Goal: Find specific page/section: Find specific page/section

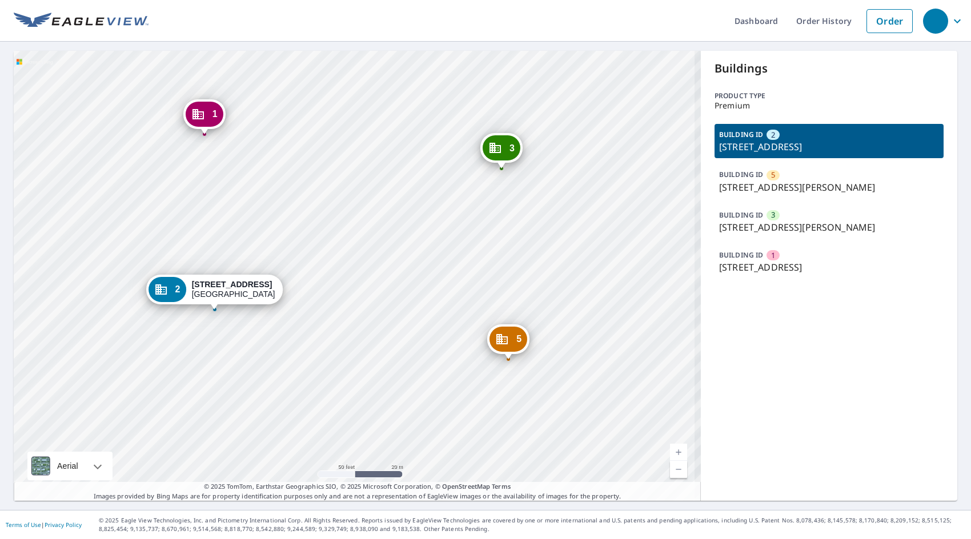
drag, startPoint x: 450, startPoint y: 272, endPoint x: 565, endPoint y: 226, distance: 123.9
click at [565, 226] on div "5 [STREET_ADDRESS][PERSON_NAME] 3 [STREET_ADDRESS][PERSON_NAME] 1 [STREET_ADDRE…" at bounding box center [357, 276] width 687 height 450
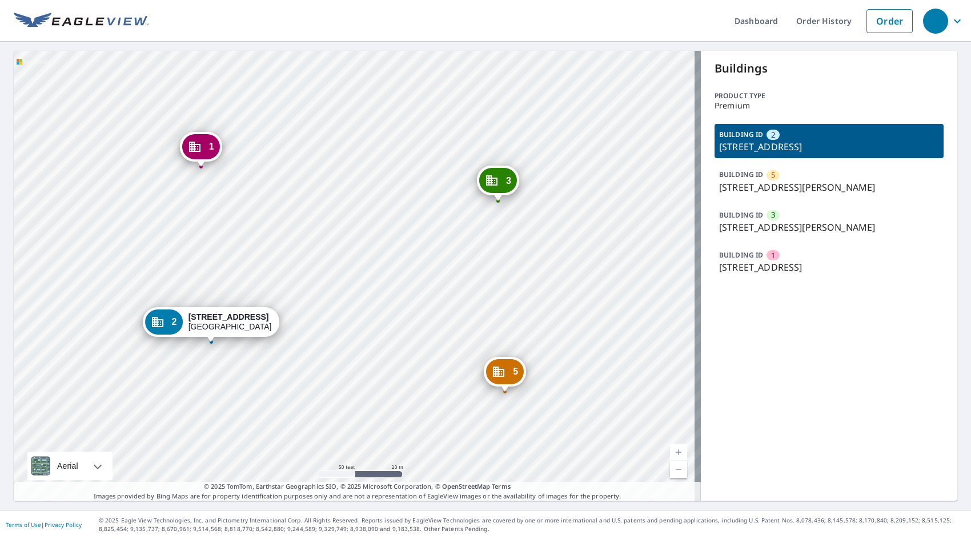
drag, startPoint x: 560, startPoint y: 248, endPoint x: 556, endPoint y: 281, distance: 32.7
click at [556, 281] on div "5 [STREET_ADDRESS][PERSON_NAME] 3 [STREET_ADDRESS][PERSON_NAME] 1 [STREET_ADDRE…" at bounding box center [357, 276] width 687 height 450
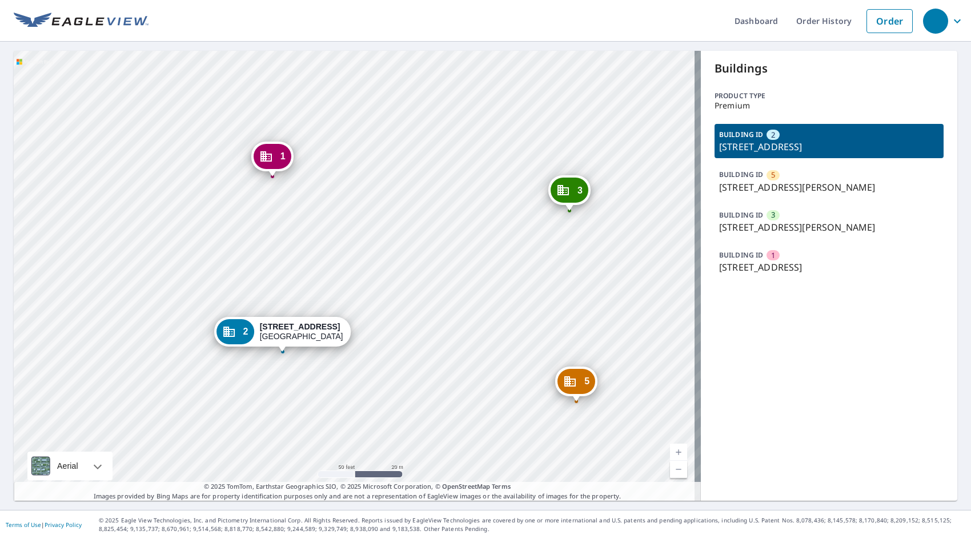
drag, startPoint x: 329, startPoint y: 276, endPoint x: 401, endPoint y: 286, distance: 72.0
click at [401, 286] on div "5 [STREET_ADDRESS][PERSON_NAME] 3 [STREET_ADDRESS][PERSON_NAME] 1 [STREET_ADDRE…" at bounding box center [357, 276] width 687 height 450
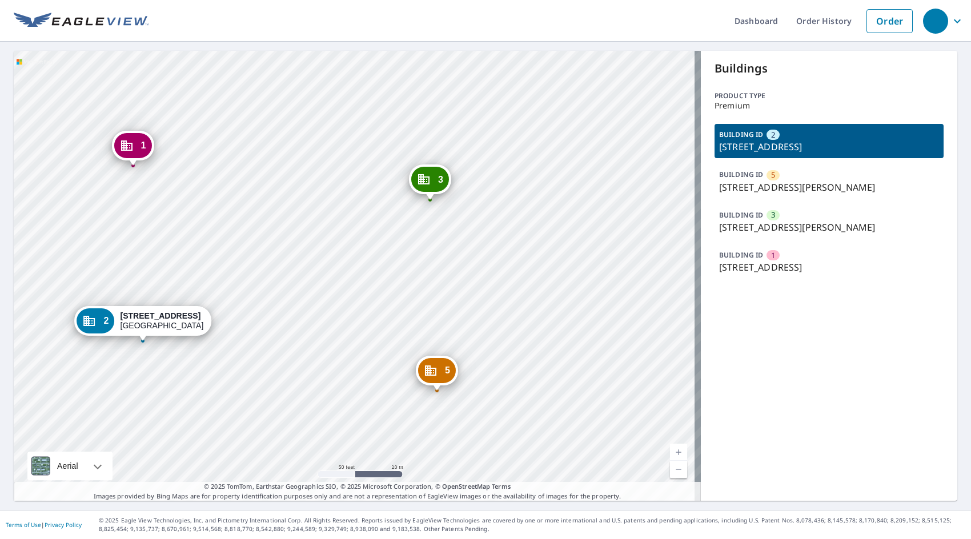
drag, startPoint x: 379, startPoint y: 301, endPoint x: 548, endPoint y: 239, distance: 180.8
click at [548, 239] on div "5 [STREET_ADDRESS][PERSON_NAME] 3 [STREET_ADDRESS][PERSON_NAME] 1 [STREET_ADDRE…" at bounding box center [357, 276] width 687 height 450
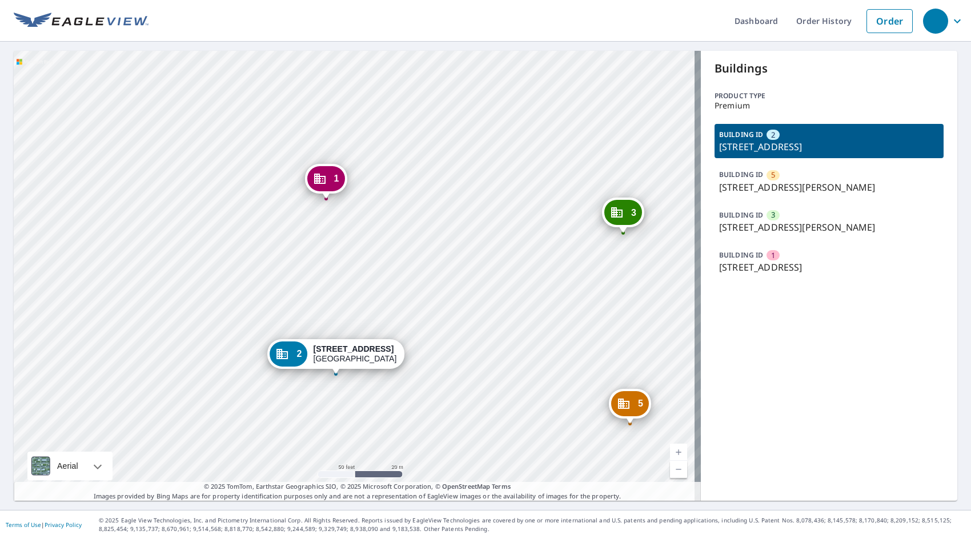
drag, startPoint x: 283, startPoint y: 255, endPoint x: 447, endPoint y: 286, distance: 167.3
click at [445, 285] on div "5 [STREET_ADDRESS][PERSON_NAME] 3 [STREET_ADDRESS][PERSON_NAME] 1 [STREET_ADDRE…" at bounding box center [357, 276] width 687 height 450
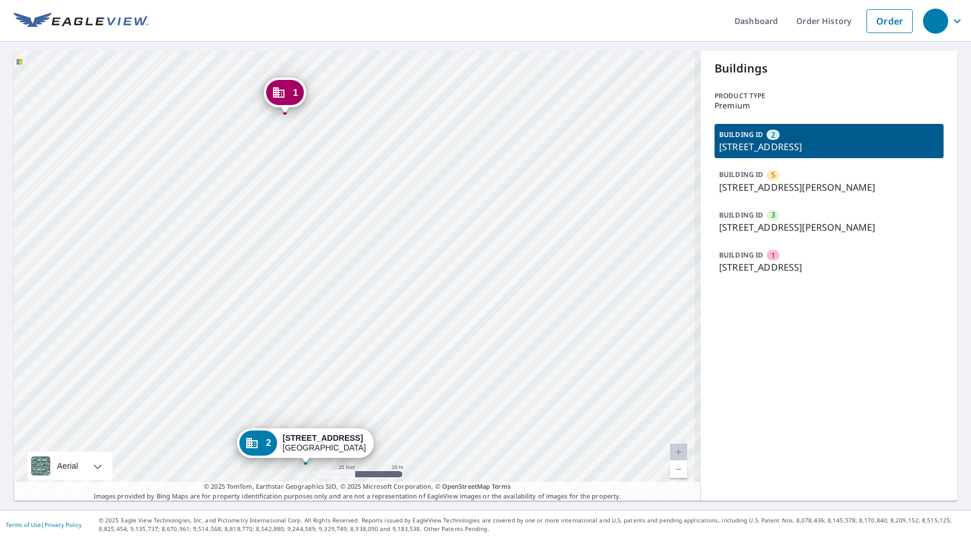
drag, startPoint x: 427, startPoint y: 286, endPoint x: 503, endPoint y: 262, distance: 79.6
click at [503, 262] on div "5 [STREET_ADDRESS][PERSON_NAME] 3 [STREET_ADDRESS][PERSON_NAME] 1 [STREET_ADDRE…" at bounding box center [357, 276] width 687 height 450
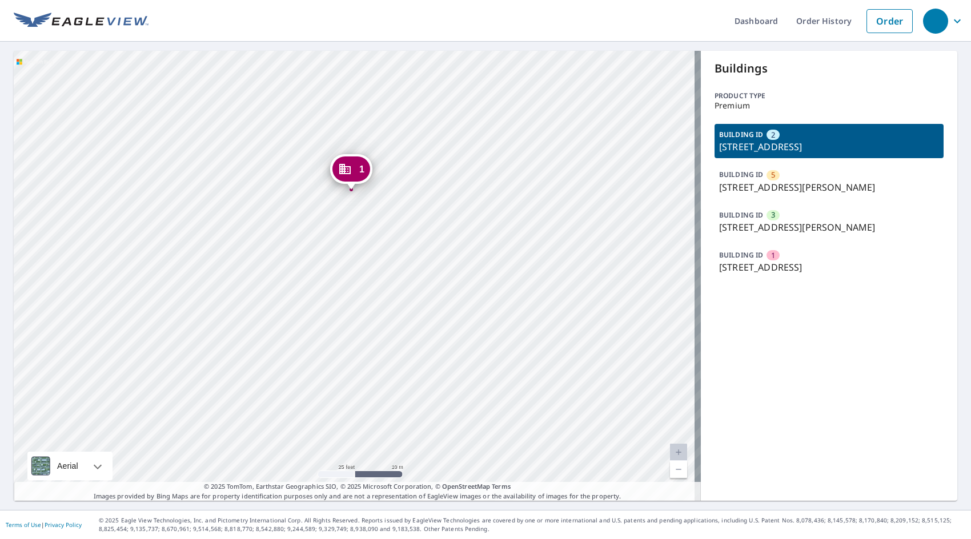
drag, startPoint x: 443, startPoint y: 268, endPoint x: 462, endPoint y: 361, distance: 95.5
click at [462, 361] on div "5 [STREET_ADDRESS][PERSON_NAME] 3 [STREET_ADDRESS][PERSON_NAME] 1 [STREET_ADDRE…" at bounding box center [357, 276] width 687 height 450
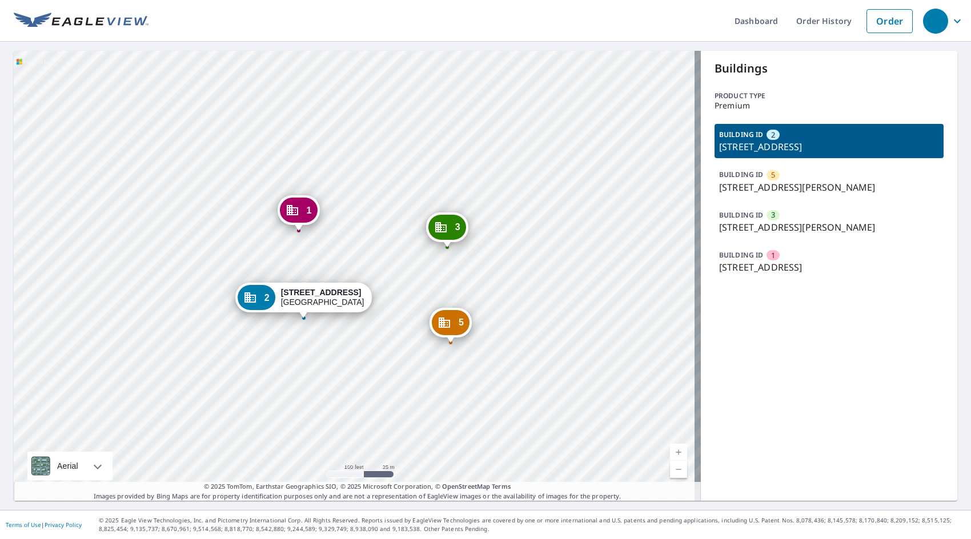
drag, startPoint x: 550, startPoint y: 293, endPoint x: 372, endPoint y: 279, distance: 179.3
click at [372, 279] on div "5 [STREET_ADDRESS][PERSON_NAME] 3 [STREET_ADDRESS][PERSON_NAME] 1 [STREET_ADDRE…" at bounding box center [357, 276] width 687 height 450
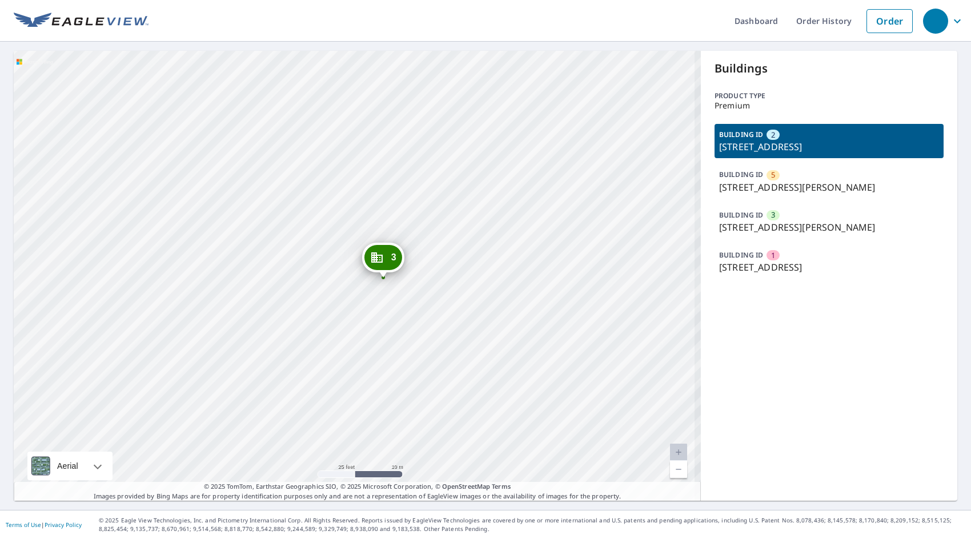
drag, startPoint x: 462, startPoint y: 198, endPoint x: 493, endPoint y: 312, distance: 119.0
click at [493, 312] on div "5 [STREET_ADDRESS][PERSON_NAME] 3 [STREET_ADDRESS][PERSON_NAME] 1 [STREET_ADDRE…" at bounding box center [357, 276] width 687 height 450
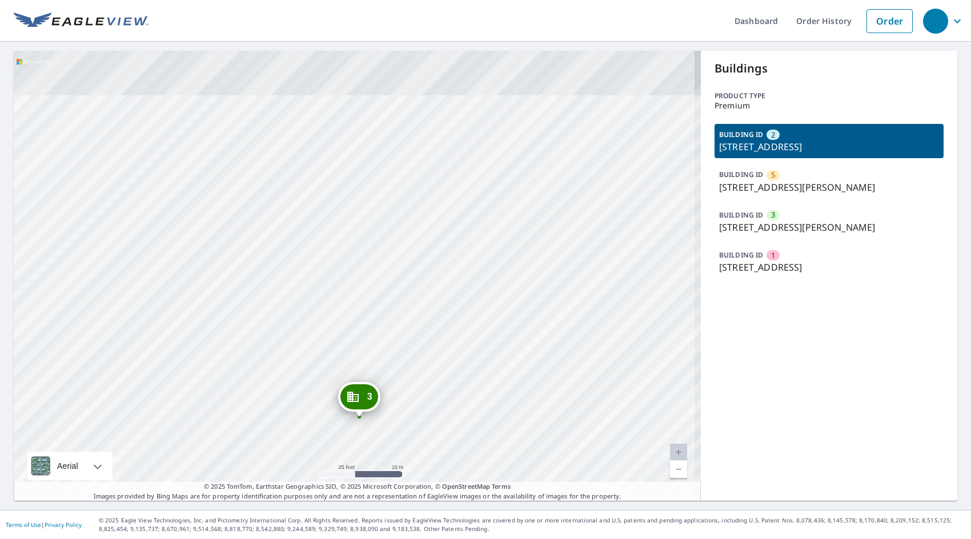
drag, startPoint x: 500, startPoint y: 230, endPoint x: 465, endPoint y: 347, distance: 122.1
click at [465, 347] on div "5 [STREET_ADDRESS][PERSON_NAME] 3 [STREET_ADDRESS][PERSON_NAME] 1 [STREET_ADDRE…" at bounding box center [357, 276] width 687 height 450
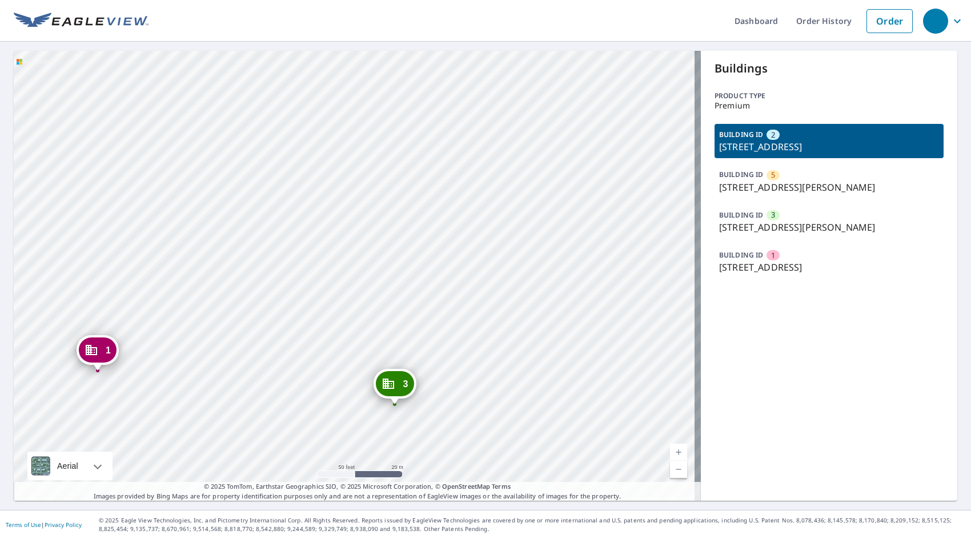
drag, startPoint x: 426, startPoint y: 264, endPoint x: 432, endPoint y: 318, distance: 54.0
click at [432, 318] on div "5 [STREET_ADDRESS][PERSON_NAME] 3 [STREET_ADDRESS][PERSON_NAME] 1 [STREET_ADDRE…" at bounding box center [357, 276] width 687 height 450
drag, startPoint x: 444, startPoint y: 259, endPoint x: 445, endPoint y: 276, distance: 17.8
click at [445, 276] on div "5 [STREET_ADDRESS][PERSON_NAME] 3 [STREET_ADDRESS][PERSON_NAME] 1 [STREET_ADDRE…" at bounding box center [357, 276] width 687 height 450
